Goal: Task Accomplishment & Management: Complete application form

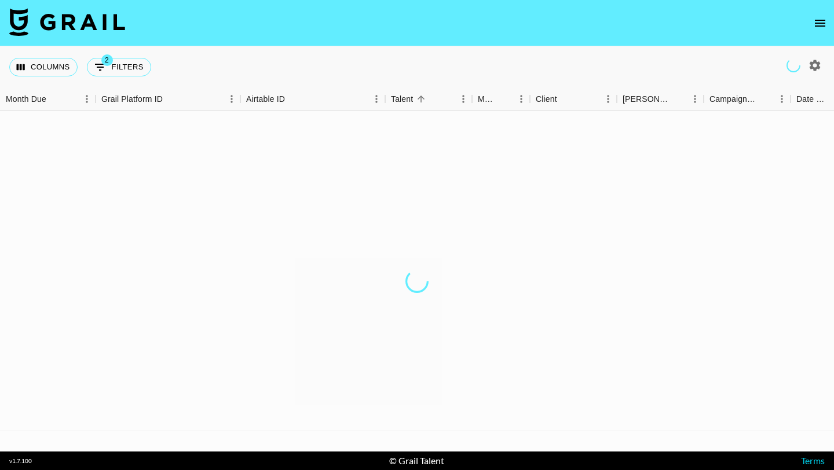
click at [816, 20] on icon "open drawer" at bounding box center [820, 23] width 10 height 7
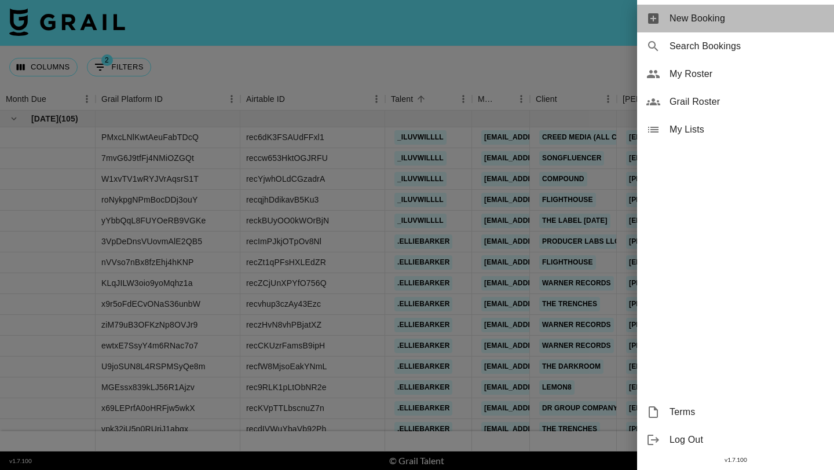
click at [779, 19] on span "New Booking" at bounding box center [746, 19] width 155 height 14
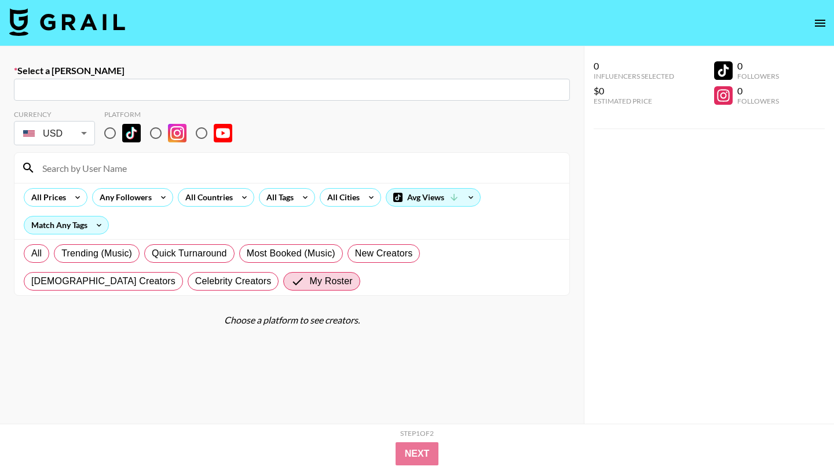
click at [156, 83] on input "text" at bounding box center [292, 89] width 542 height 13
paste input "[PERSON_NAME][EMAIL_ADDRESS][DOMAIN_NAME]"
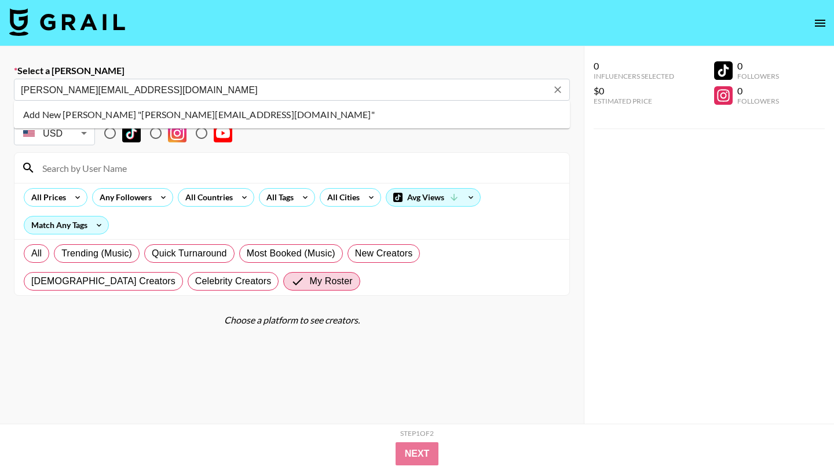
click at [160, 113] on li "Add New Booker "maggie@hundreddays.co"" at bounding box center [292, 114] width 556 height 19
type input "Add New Booker "maggie@hundreddays.co""
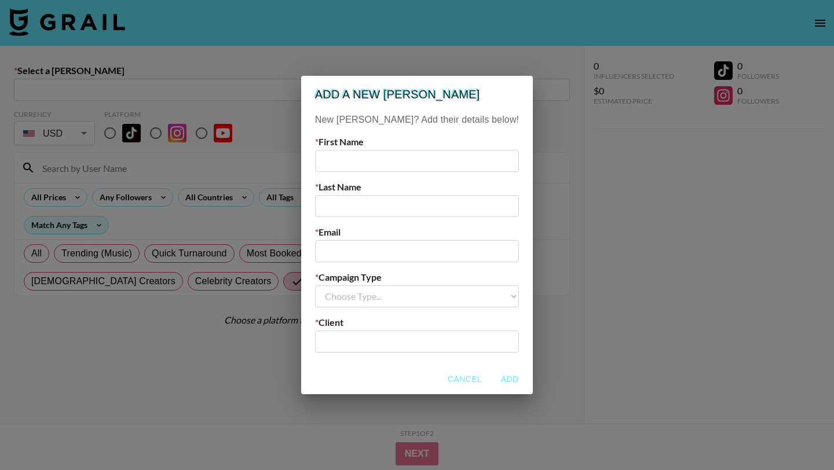
click at [379, 164] on input "text" at bounding box center [417, 161] width 204 height 22
type input "Maggie"
click at [388, 200] on input "text" at bounding box center [417, 206] width 204 height 22
type input "Hundred days"
click at [379, 237] on div "Email" at bounding box center [417, 244] width 204 height 36
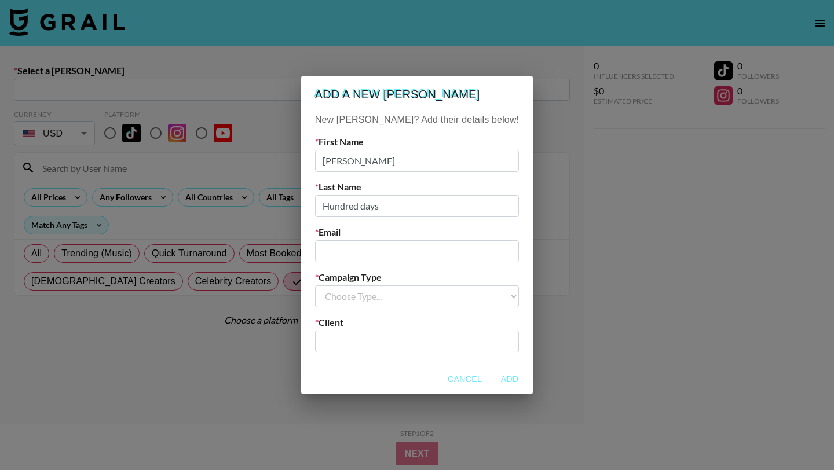
click at [379, 244] on input "email" at bounding box center [417, 251] width 204 height 22
paste input "[PERSON_NAME][EMAIL_ADDRESS][DOMAIN_NAME]"
type input "[PERSON_NAME][EMAIL_ADDRESS][DOMAIN_NAME]"
click at [375, 299] on select "Choose Type... Song Promos Brand Promos" at bounding box center [417, 296] width 204 height 22
select select "Song"
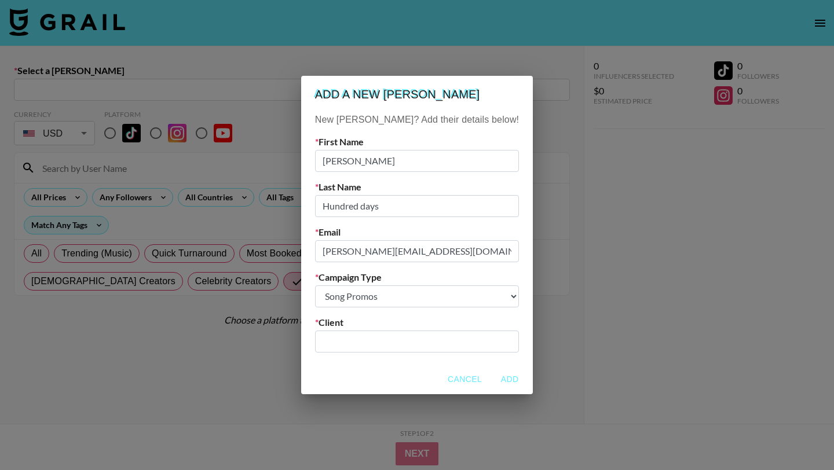
click at [338, 285] on select "Choose Type... Song Promos Brand Promos" at bounding box center [417, 296] width 204 height 22
click at [384, 340] on input "text" at bounding box center [417, 341] width 190 height 13
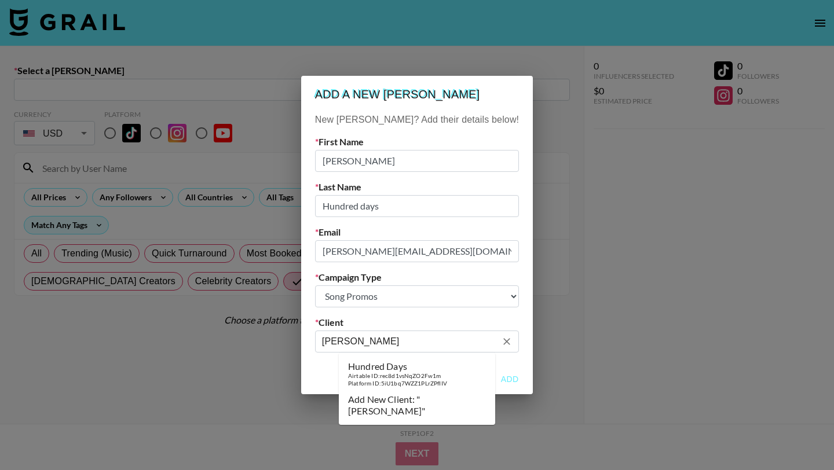
click at [395, 377] on div "Airtable ID: rec8d1vsNqZO2Fw1m" at bounding box center [397, 376] width 99 height 8
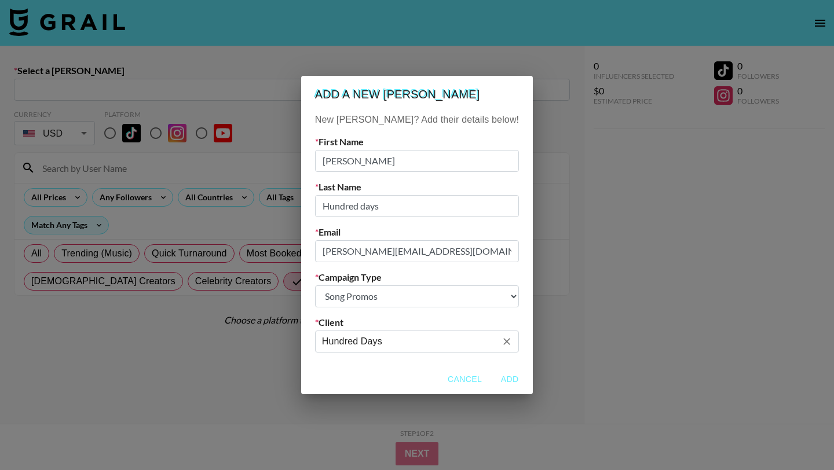
type input "Hundred Days"
click at [491, 380] on button "Add" at bounding box center [509, 379] width 37 height 21
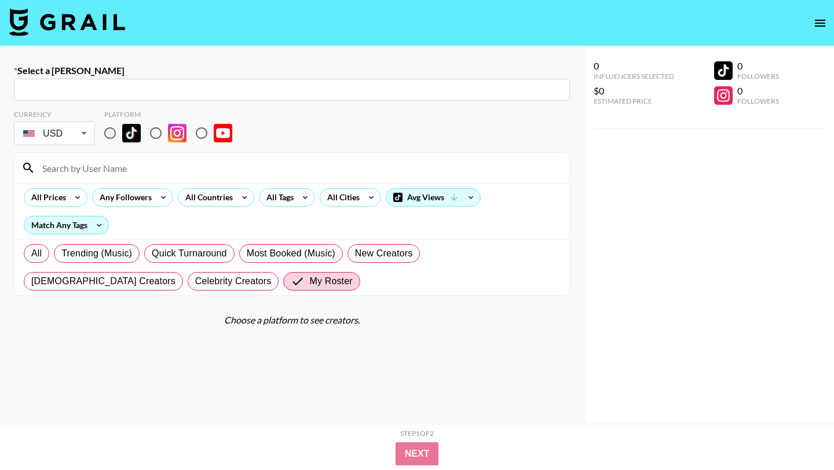
click at [109, 137] on input "radio" at bounding box center [110, 133] width 24 height 24
radio input "true"
click at [117, 173] on input at bounding box center [298, 168] width 527 height 19
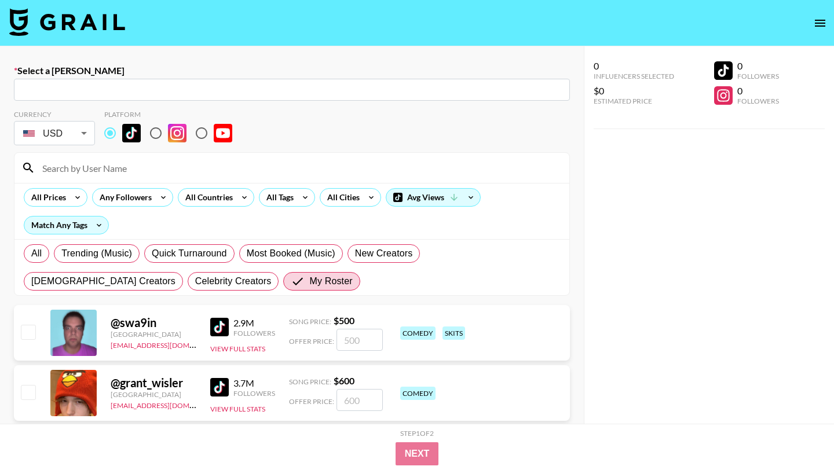
type input "maggie@hundreddays.co: Maggie Hundred days -- Hundred Days -- Asd33ZEZ8SUTe2itx…"
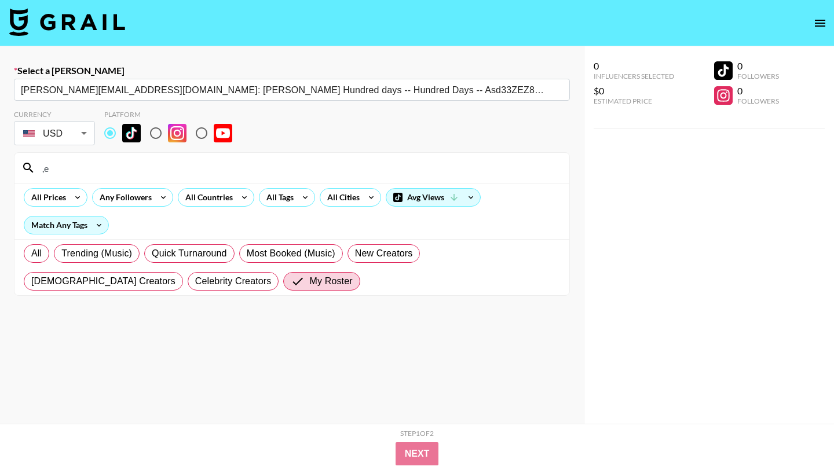
type input ","
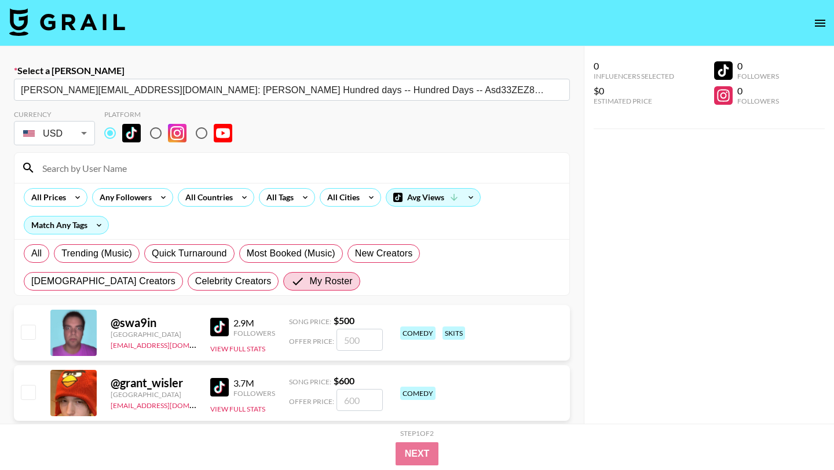
type input ","
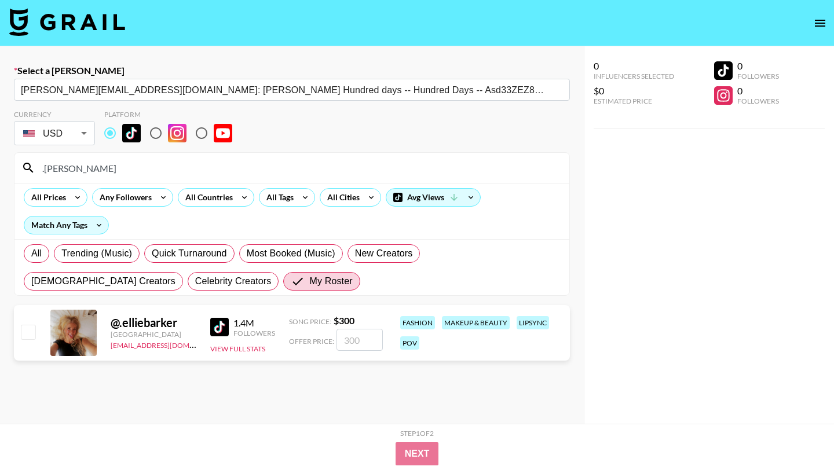
type input ".ellie"
click at [30, 325] on input "checkbox" at bounding box center [28, 332] width 14 height 14
checkbox input "true"
type input "300"
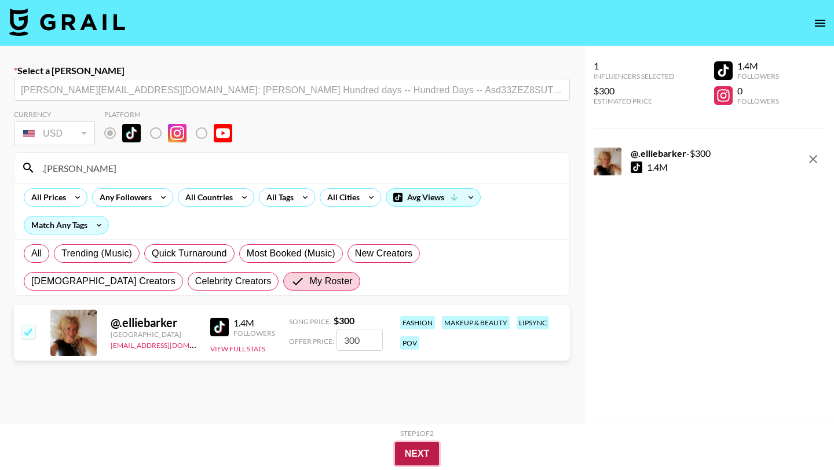
click at [411, 455] on button "Next" at bounding box center [417, 453] width 45 height 23
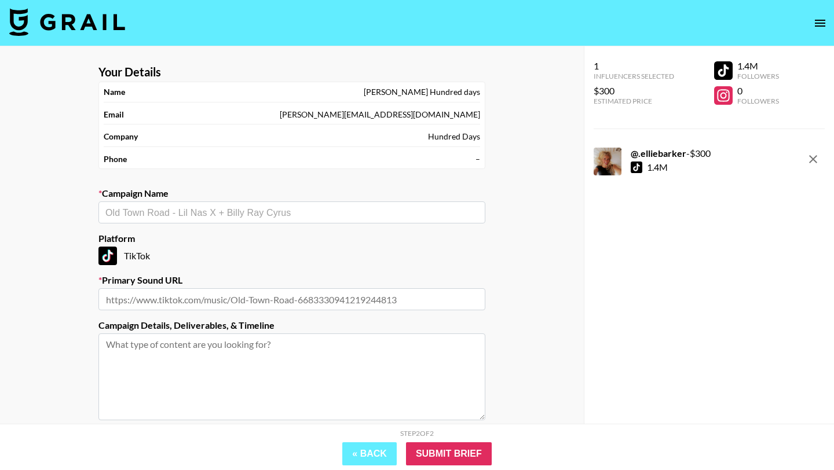
click at [267, 219] on div "​" at bounding box center [291, 212] width 387 height 22
type input "b"
type input "a"
click at [255, 234] on li "Add New Campaign: "hard to handle"" at bounding box center [291, 237] width 387 height 19
type input "hard to handle"
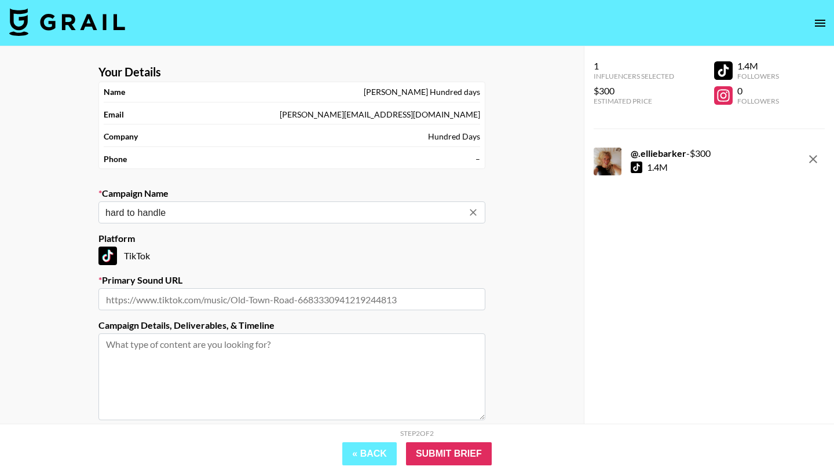
click at [263, 307] on input "text" at bounding box center [291, 299] width 387 height 22
paste input "https://www.tiktok.com/music/Hard-To-Handle-7506235883726899217"
type input "https://www.tiktok.com/music/Hard-To-Handle-7506235883726899217"
click at [448, 450] on input "Submit Brief" at bounding box center [449, 453] width 86 height 23
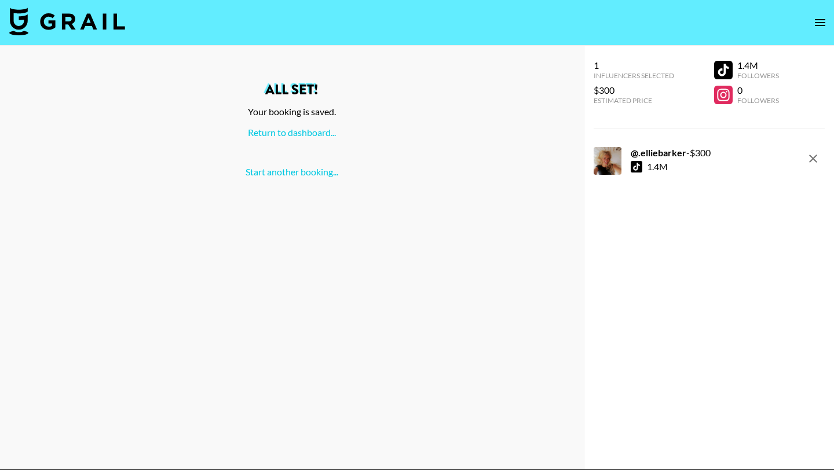
scroll to position [46, 0]
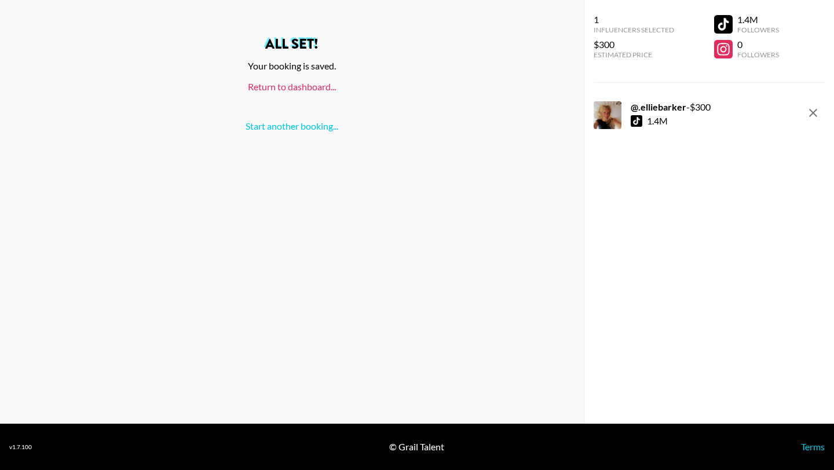
click at [297, 82] on link "Return to dashboard..." at bounding box center [292, 86] width 88 height 11
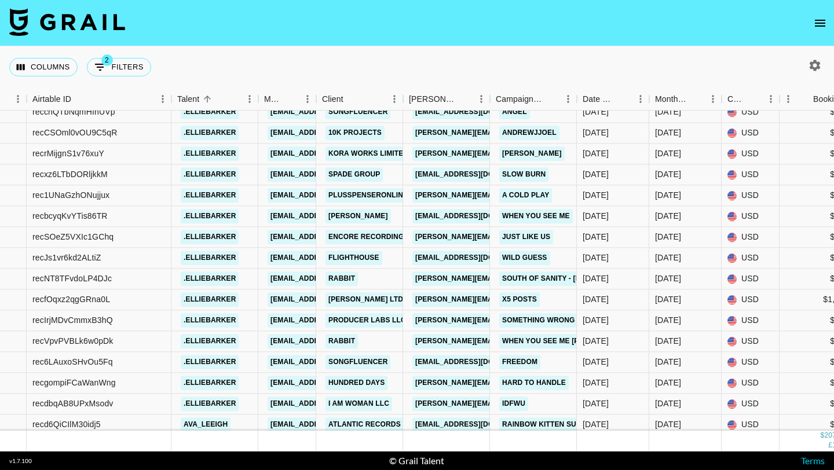
scroll to position [6608, 214]
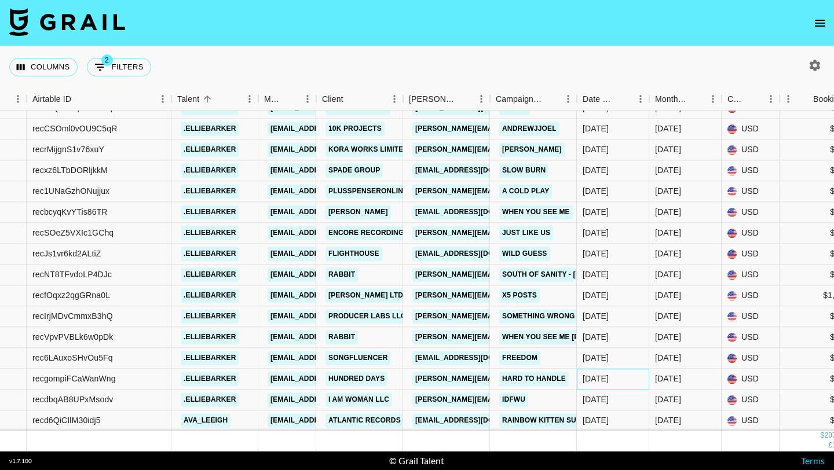
click at [609, 381] on div "[DATE]" at bounding box center [595, 379] width 26 height 12
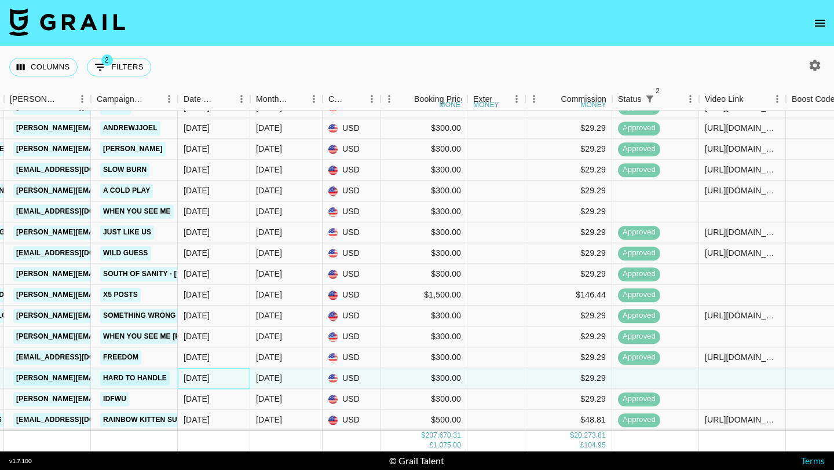
scroll to position [6608, 682]
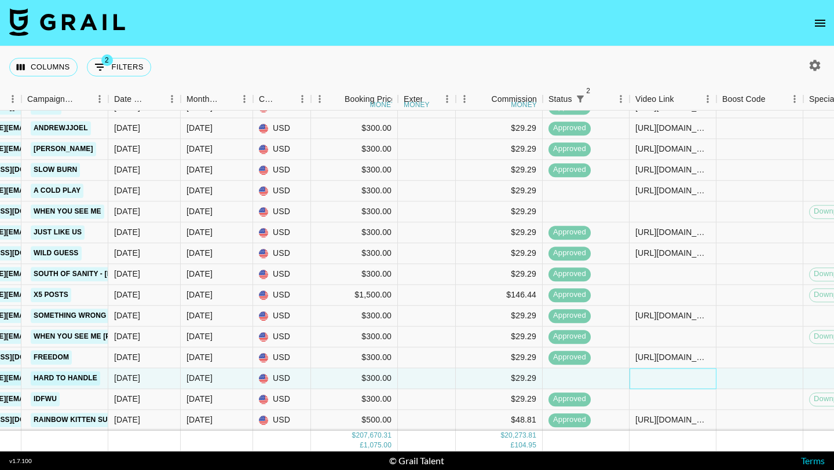
click at [645, 375] on div at bounding box center [672, 378] width 87 height 21
type input "[URL][DOMAIN_NAME]"
click at [748, 376] on div at bounding box center [759, 378] width 87 height 21
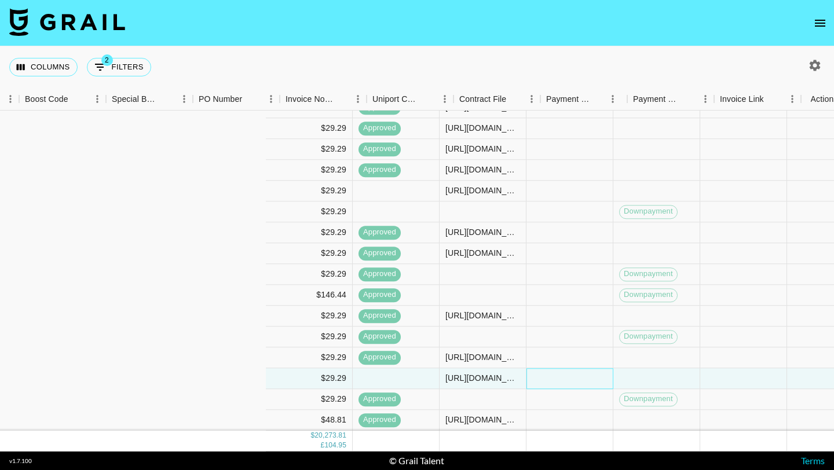
scroll to position [6608, 1392]
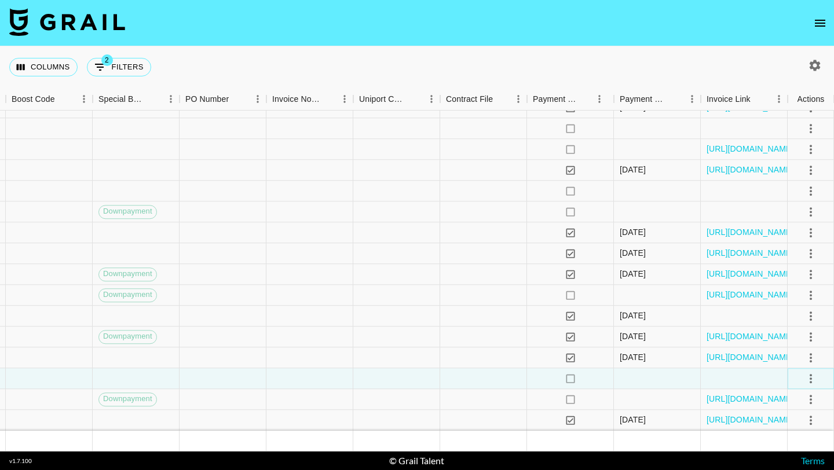
click at [809, 376] on icon "select merge strategy" at bounding box center [811, 379] width 14 height 14
click at [782, 355] on div "Approve" at bounding box center [785, 354] width 35 height 14
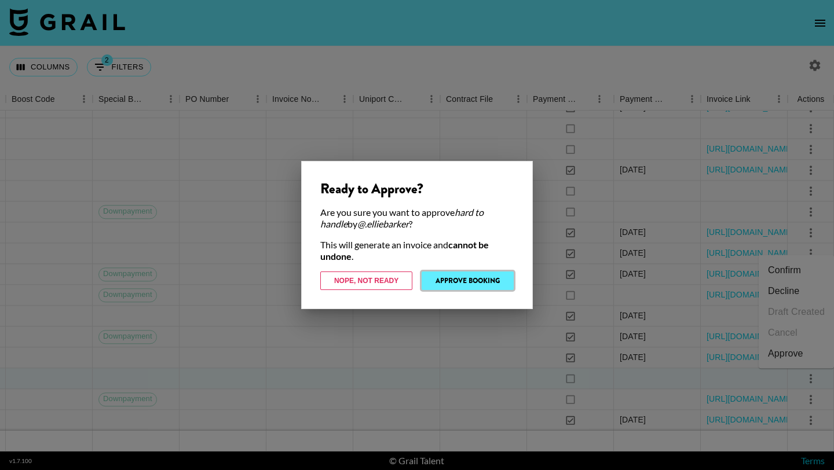
click at [470, 282] on button "Approve Booking" at bounding box center [468, 281] width 92 height 19
